Goal: Information Seeking & Learning: Learn about a topic

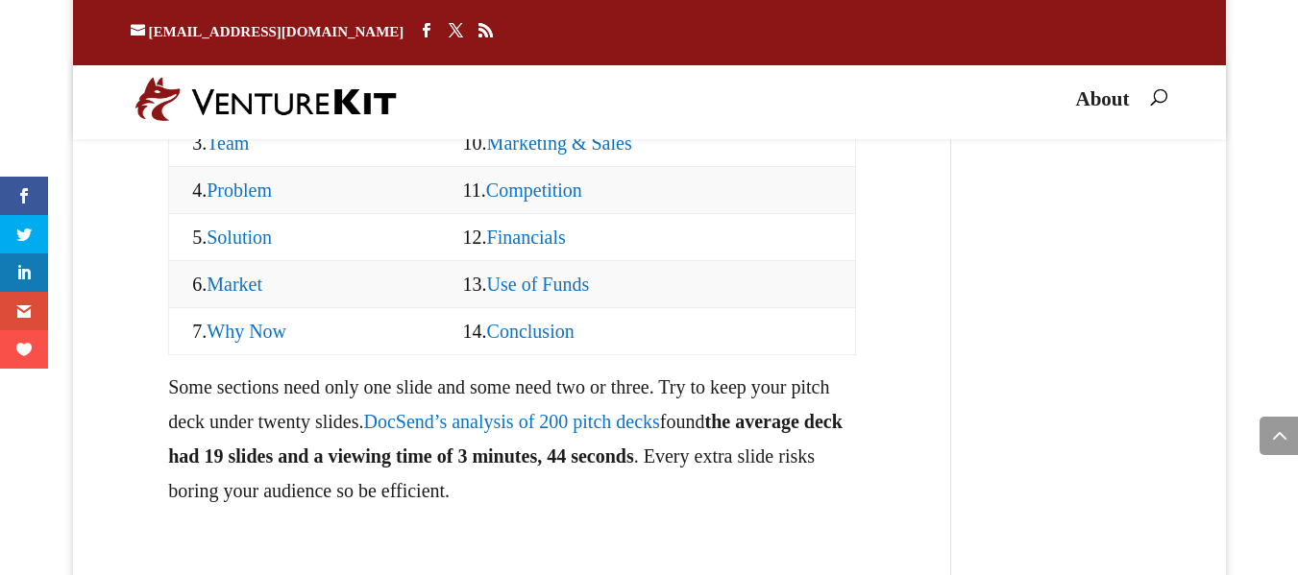
scroll to position [2062, 0]
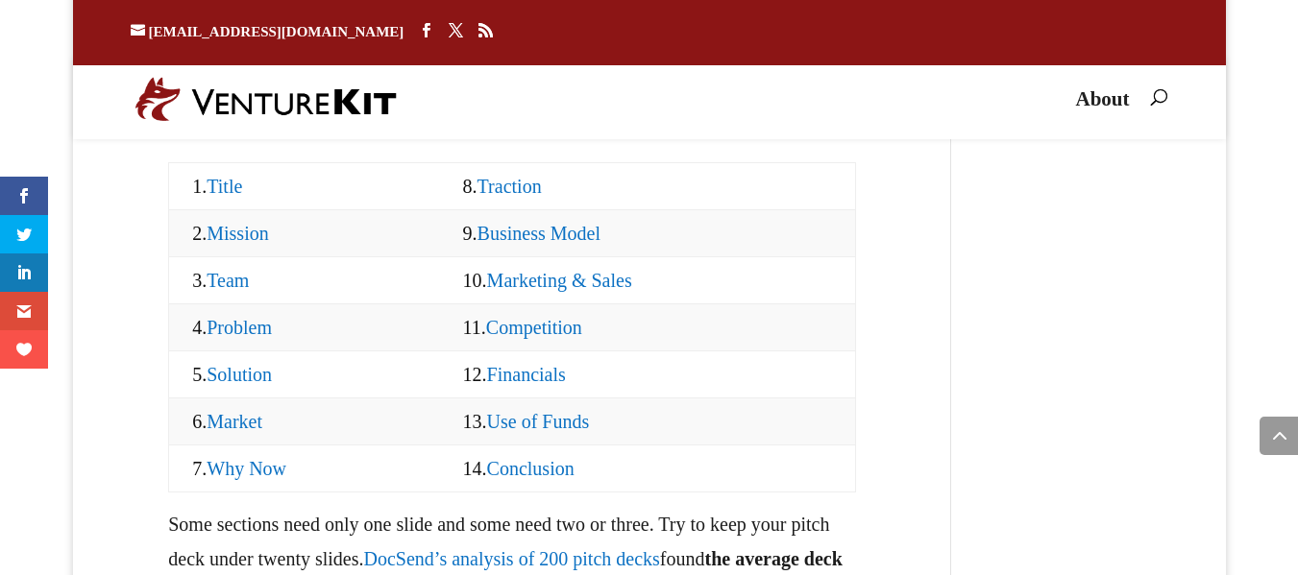
click at [621, 291] on link "Marketing & Sales" at bounding box center [559, 280] width 145 height 21
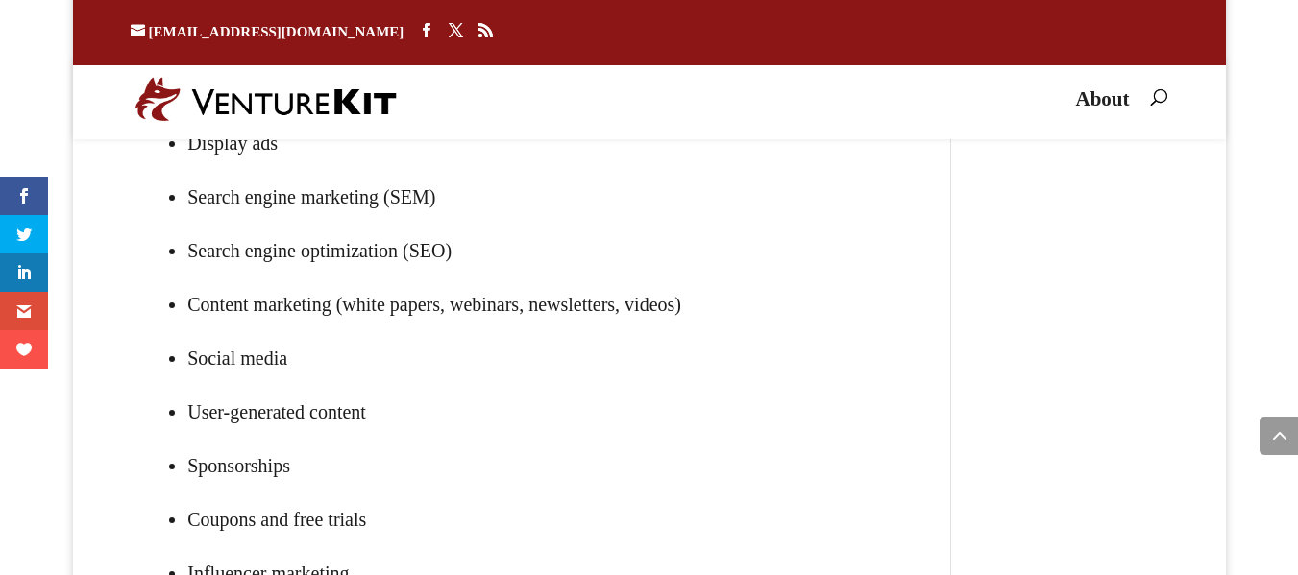
scroll to position [25229, 0]
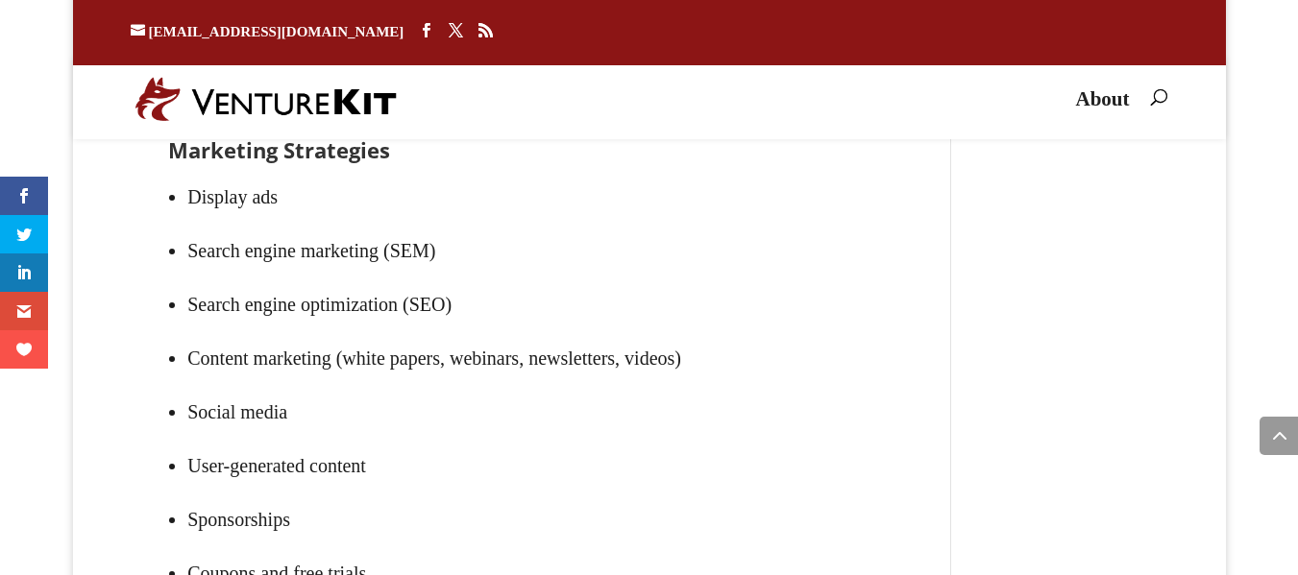
drag, startPoint x: 447, startPoint y: 400, endPoint x: 634, endPoint y: 438, distance: 191.2
click at [654, 435] on div "Marketing & Sales The marketing and sales slide(s) shows how you plan to acquir…" at bounding box center [512, 475] width 688 height 1516
click at [485, 85] on p "I think these slides are often the most flawed. Many founders do not invest eno…" at bounding box center [512, 7] width 688 height 158
drag, startPoint x: 392, startPoint y: 425, endPoint x: 595, endPoint y: 441, distance: 203.3
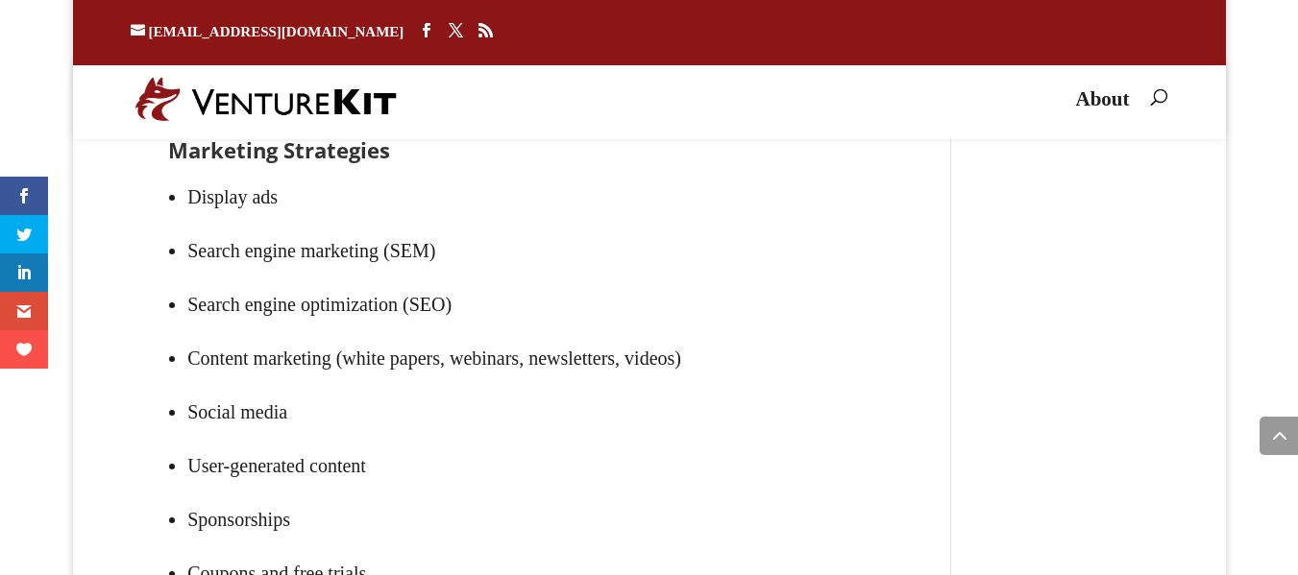
click at [540, 85] on p "I think these slides are often the most flawed. Many founders do not invest eno…" at bounding box center [512, 7] width 688 height 158
click at [534, 85] on p "I think these slides are often the most flawed. Many founders do not invest eno…" at bounding box center [512, 7] width 688 height 158
drag, startPoint x: 531, startPoint y: 425, endPoint x: 535, endPoint y: 448, distance: 23.4
click at [535, 85] on p "I think these slides are often the most flawed. Many founders do not invest eno…" at bounding box center [512, 7] width 688 height 158
click at [793, 85] on p "I think these slides are often the most flawed. Many founders do not invest eno…" at bounding box center [512, 7] width 688 height 158
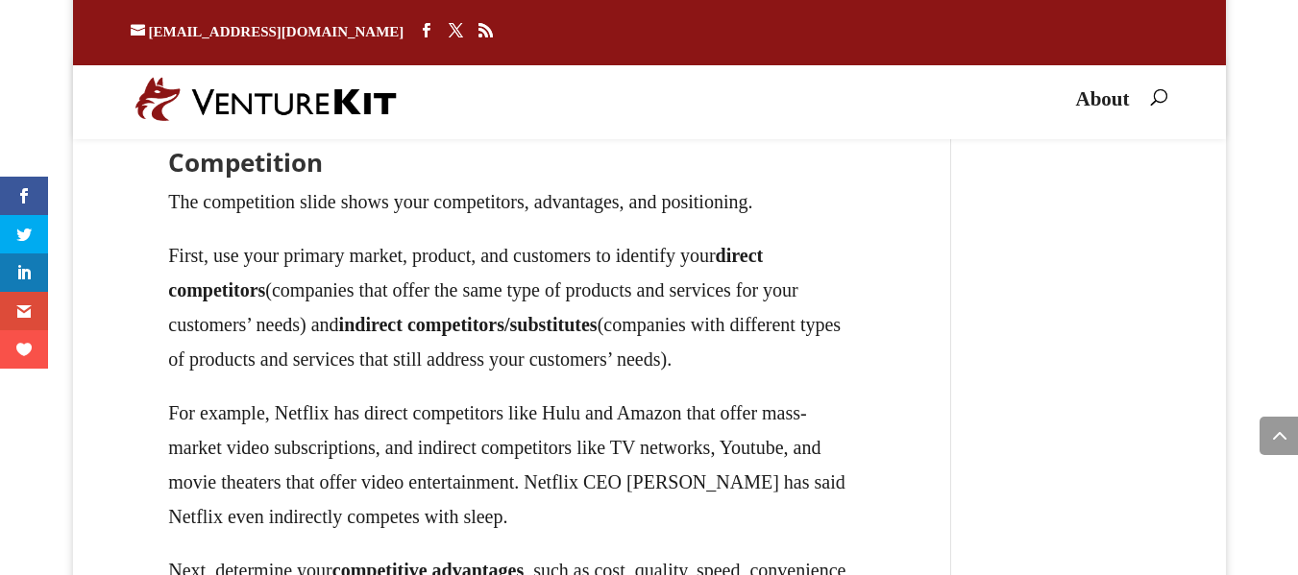
scroll to position [26535, 0]
drag, startPoint x: 164, startPoint y: 321, endPoint x: 747, endPoint y: 334, distance: 583.2
drag, startPoint x: 482, startPoint y: 343, endPoint x: 520, endPoint y: 345, distance: 37.5
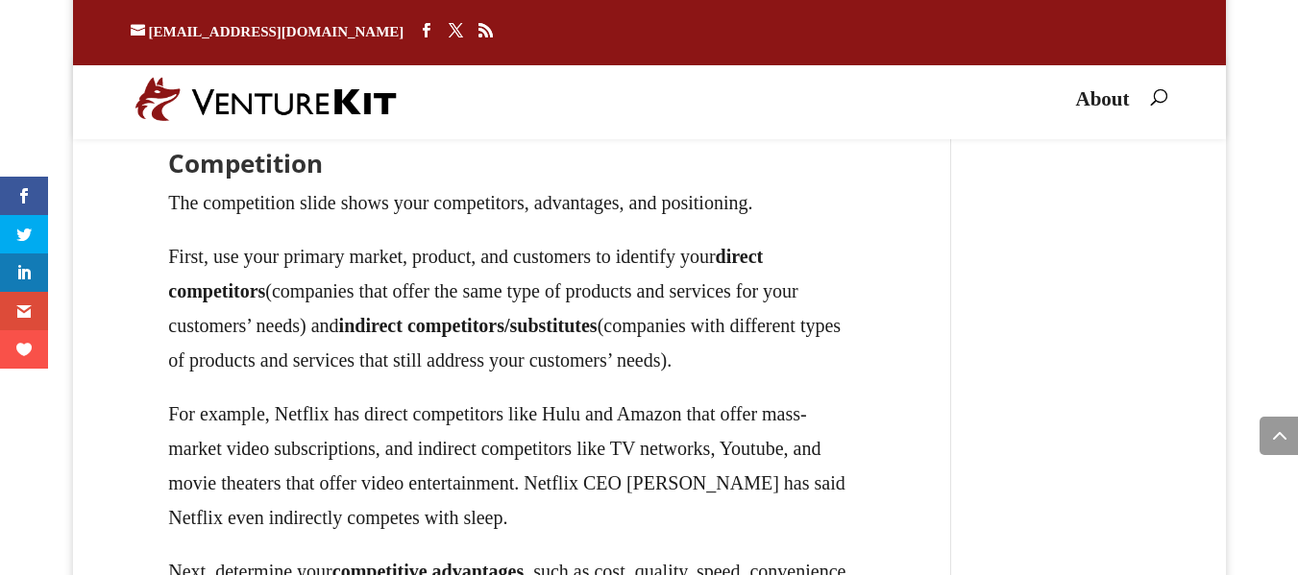
drag, startPoint x: 522, startPoint y: 314, endPoint x: 721, endPoint y: 311, distance: 199.8
